Goal: Information Seeking & Learning: Check status

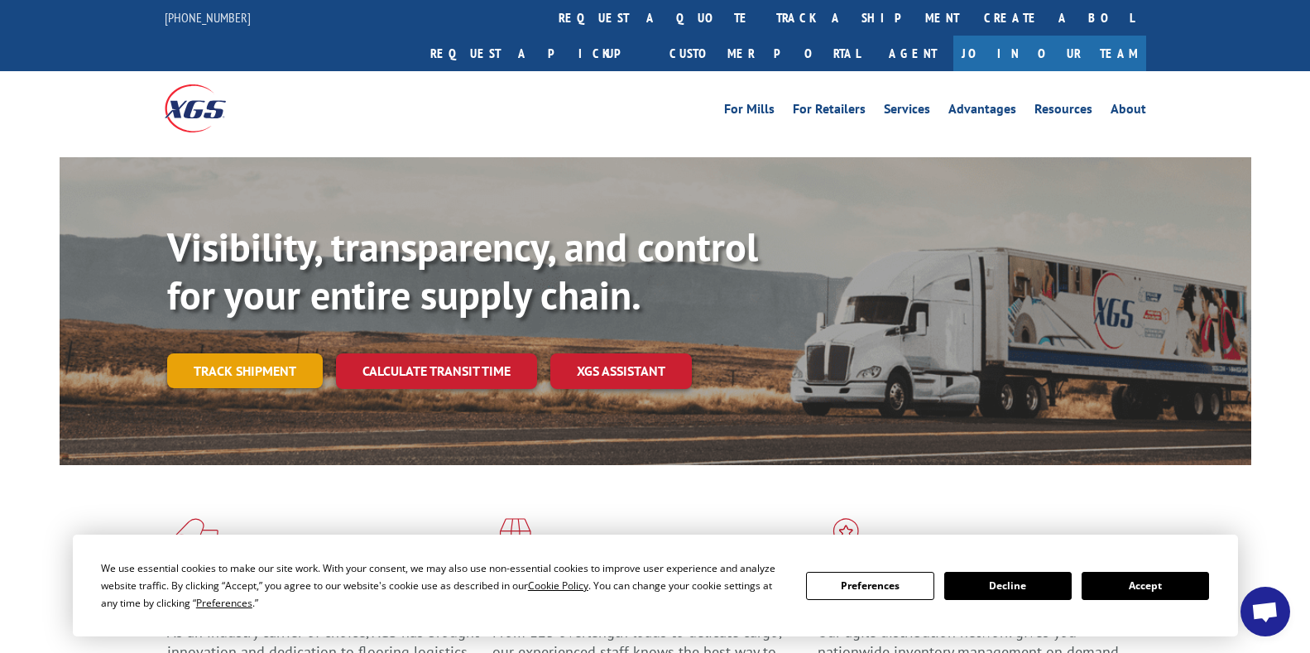
click at [247, 353] on link "Track shipment" at bounding box center [245, 370] width 156 height 35
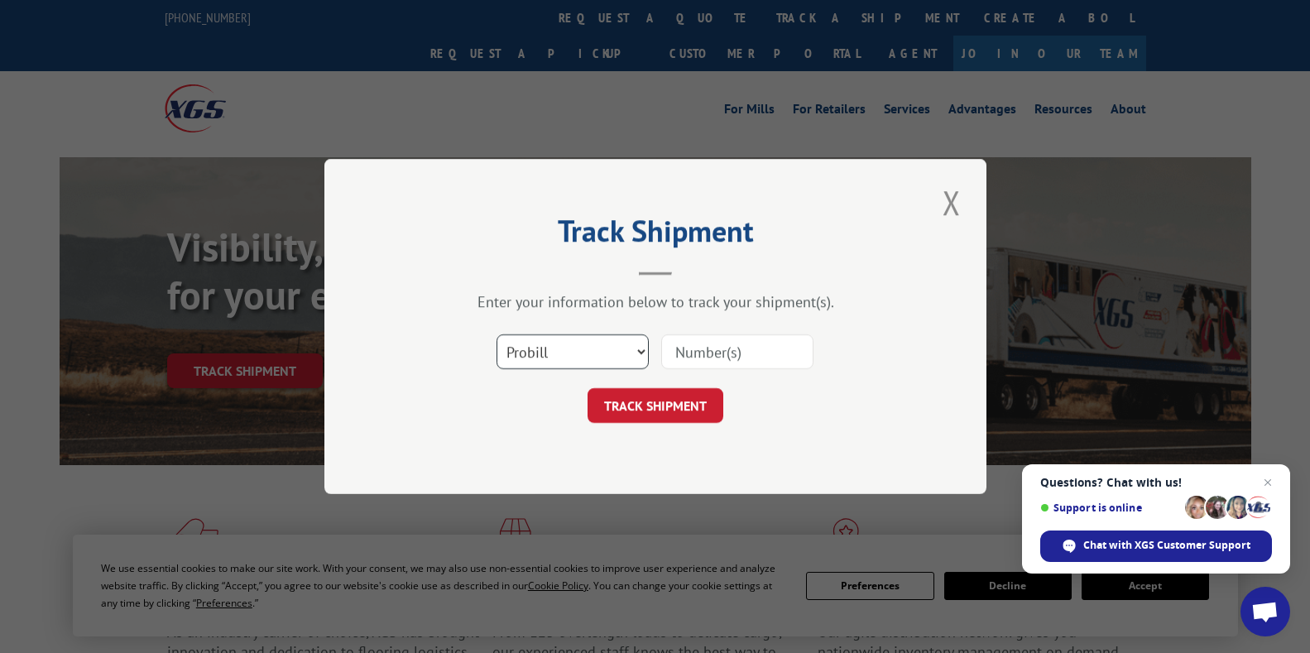
click at [640, 352] on select "Select category... Probill BOL PO" at bounding box center [572, 351] width 152 height 35
select select "bol"
click at [496, 334] on select "Select category... Probill BOL PO" at bounding box center [572, 351] width 152 height 35
click at [722, 359] on input at bounding box center [737, 351] width 152 height 35
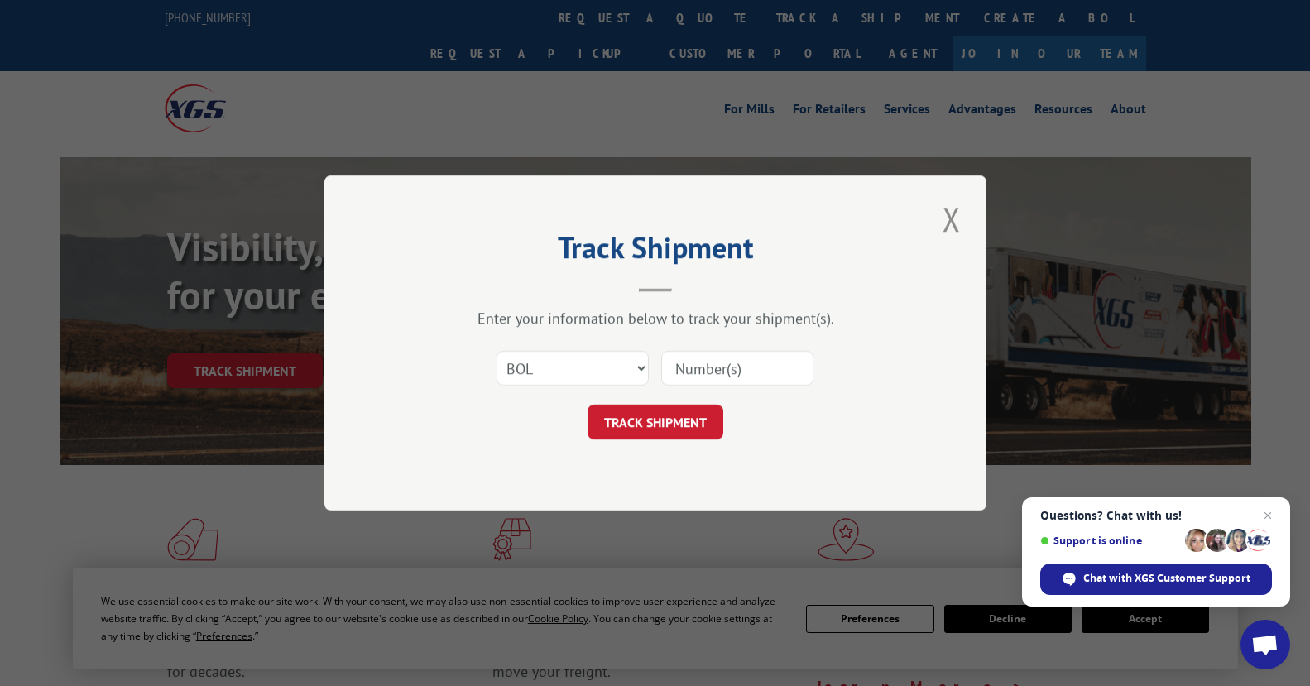
click at [694, 363] on input at bounding box center [737, 368] width 152 height 35
paste input "190428"
type input "190428"
click at [655, 419] on button "TRACK SHIPMENT" at bounding box center [655, 422] width 136 height 35
